Goal: Task Accomplishment & Management: Use online tool/utility

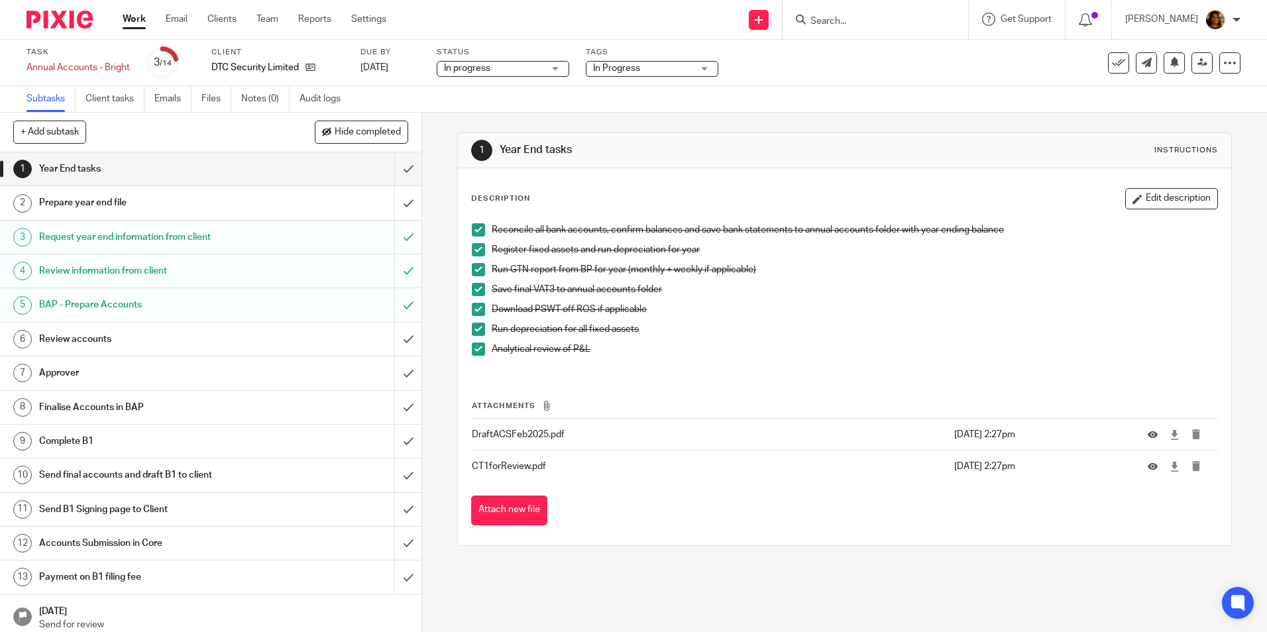
click at [82, 335] on h1 "Review accounts" at bounding box center [153, 339] width 228 height 20
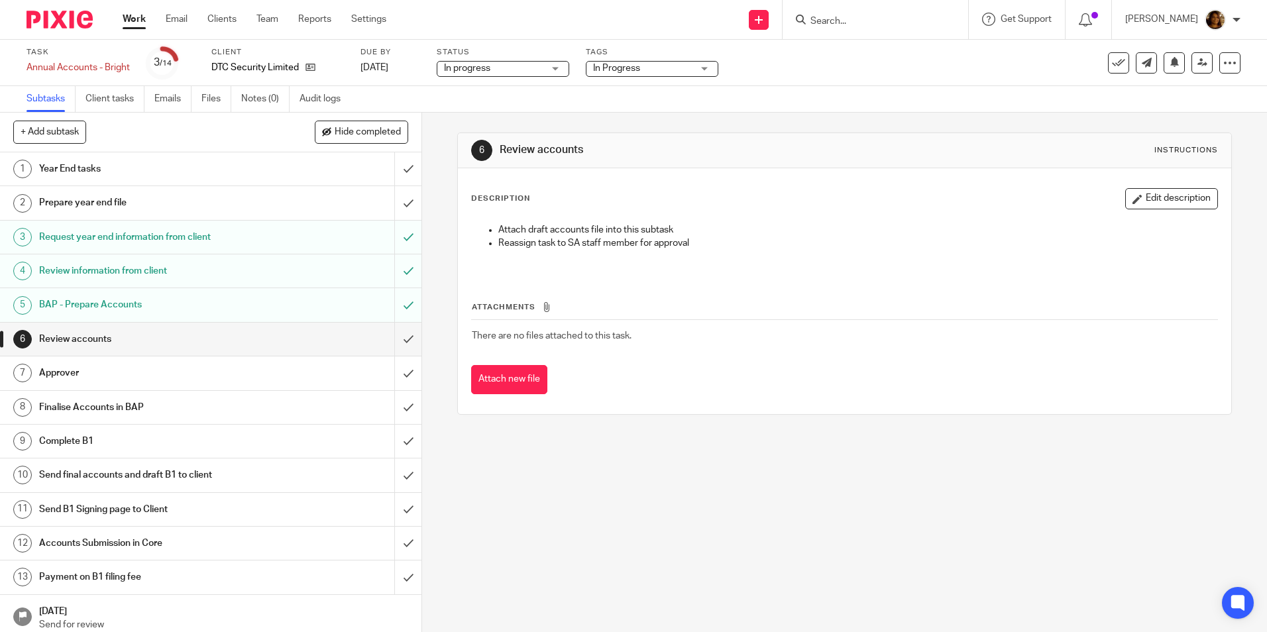
click at [87, 305] on h1 "BAP - Prepare Accounts" at bounding box center [153, 305] width 228 height 20
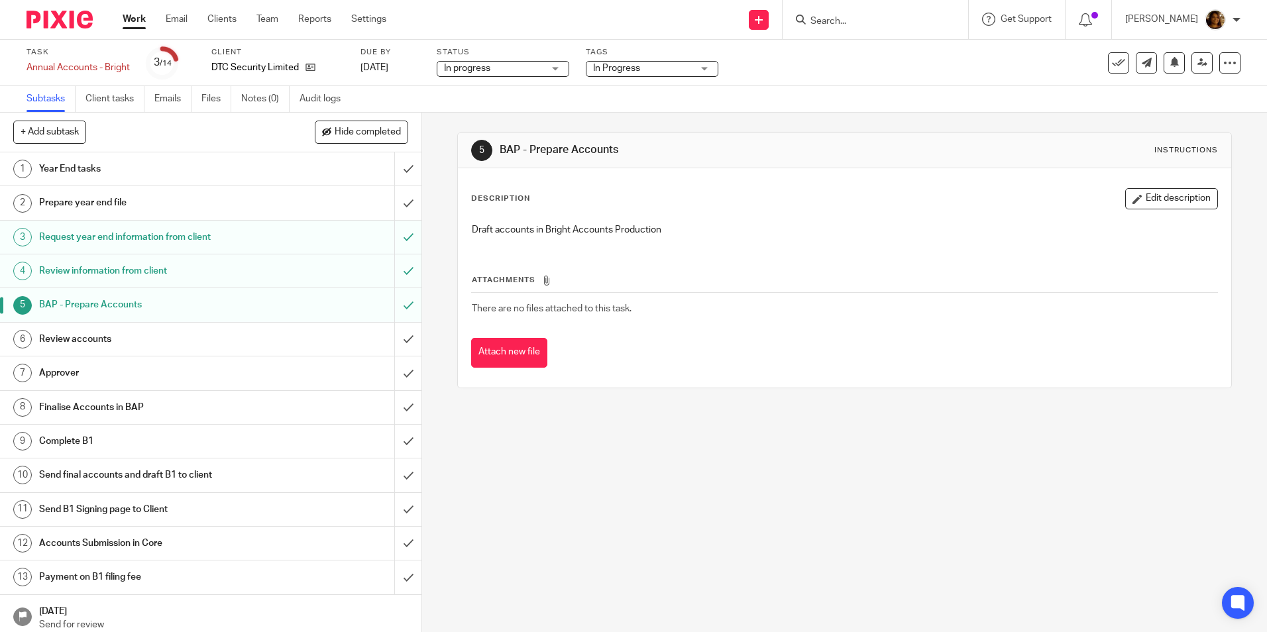
click at [95, 333] on h1 "Review accounts" at bounding box center [153, 339] width 228 height 20
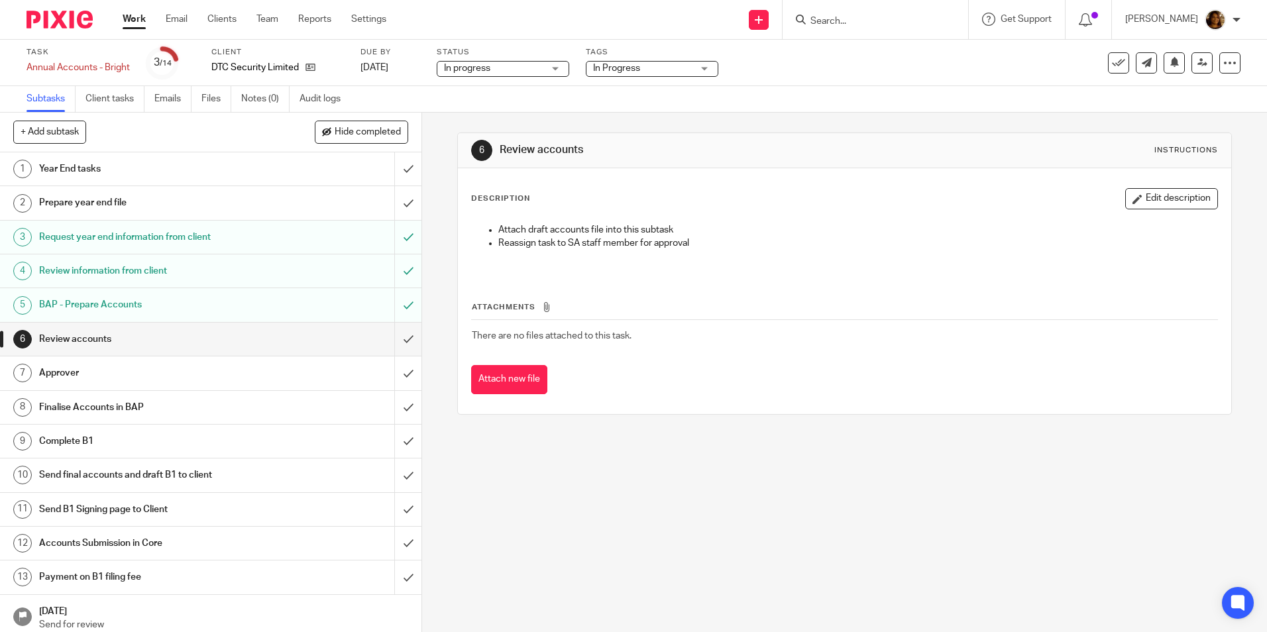
click at [83, 170] on h1 "Year End tasks" at bounding box center [153, 169] width 228 height 20
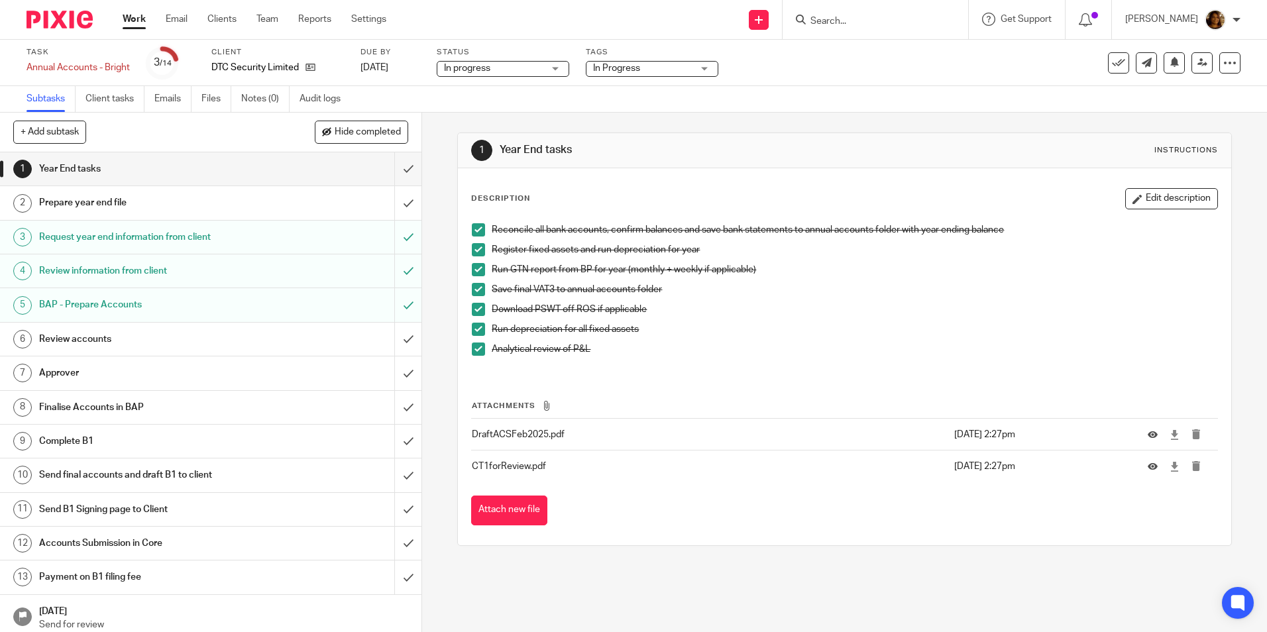
click at [181, 198] on h1 "Prepare year end file" at bounding box center [153, 203] width 228 height 20
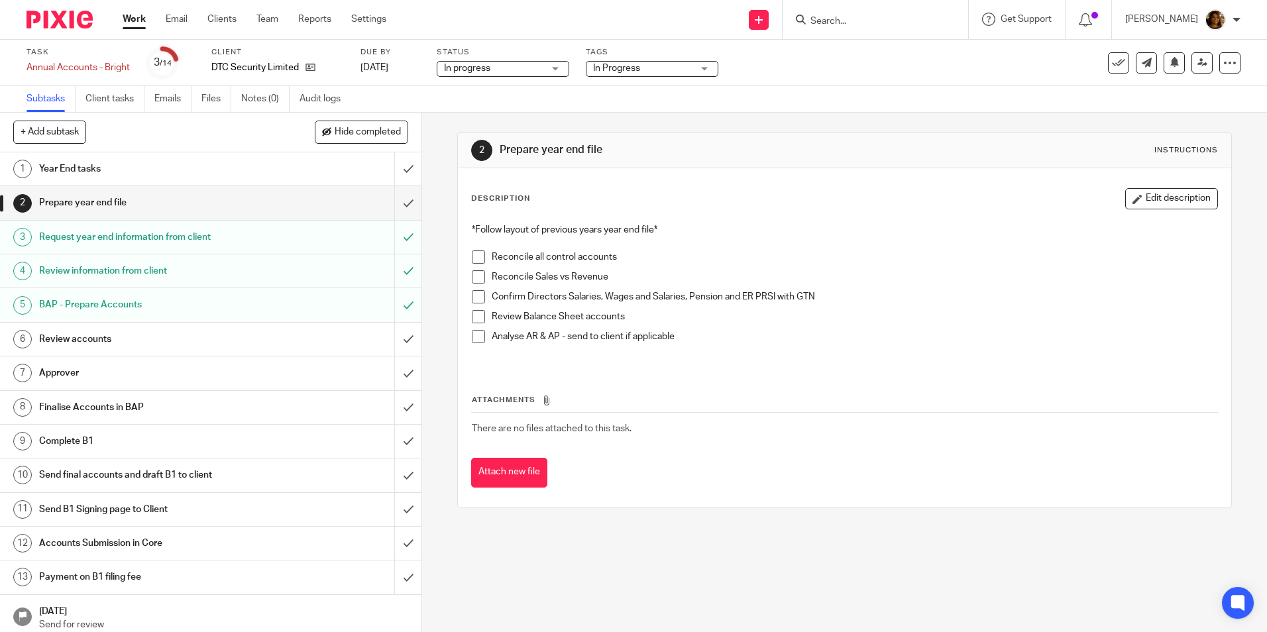
click at [177, 167] on h1 "Year End tasks" at bounding box center [153, 169] width 228 height 20
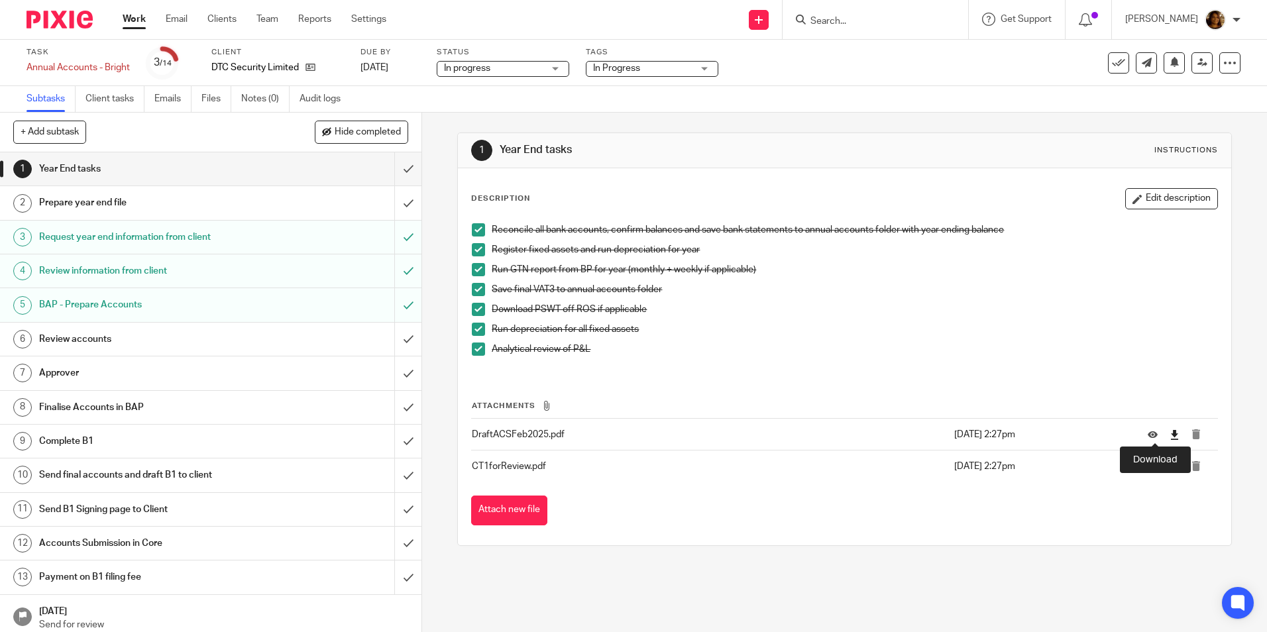
click at [1169, 433] on icon at bounding box center [1174, 435] width 10 height 10
